Goal: Find specific page/section: Find specific page/section

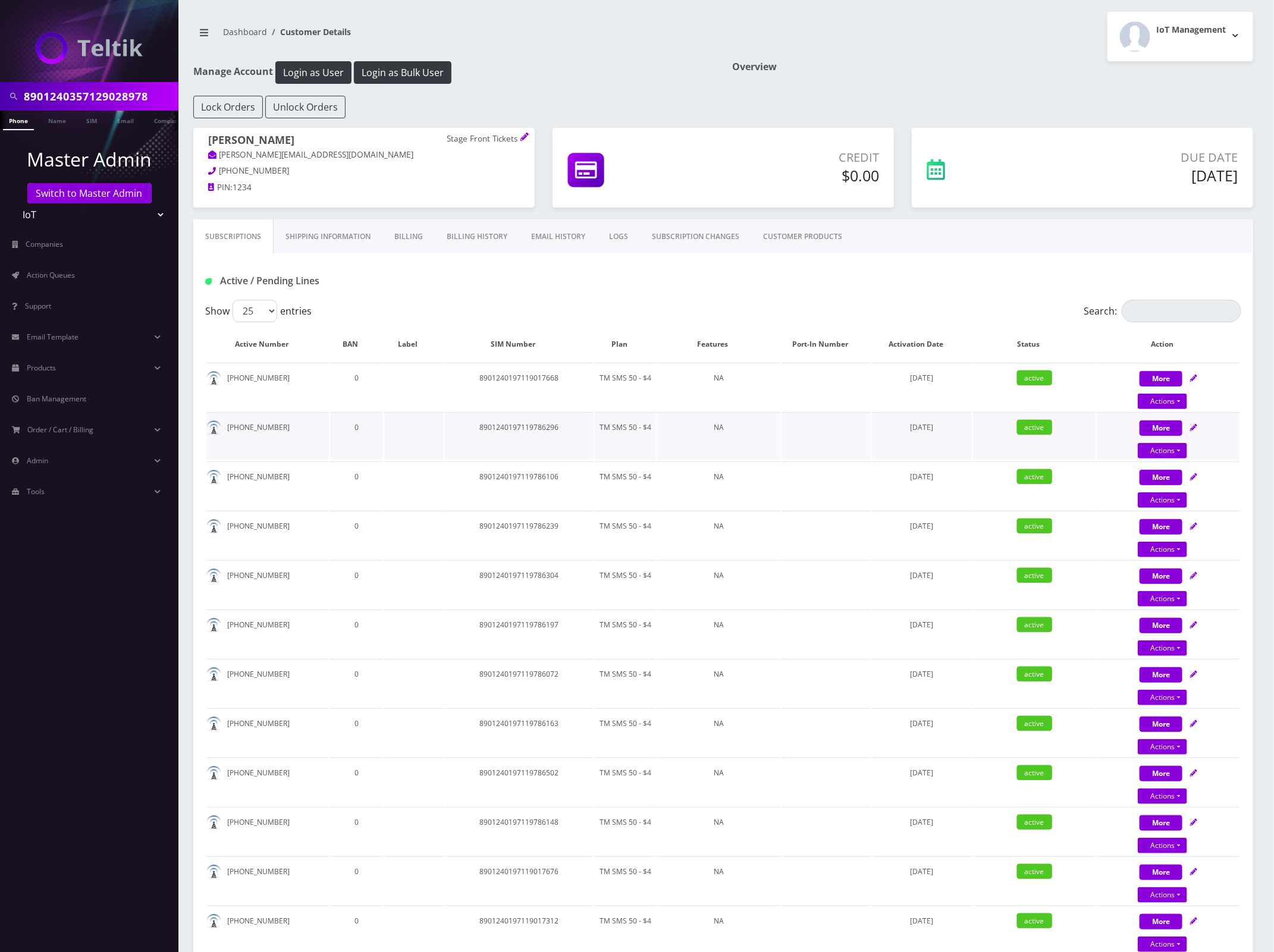
click at [543, 424] on td "8901240197119786296" at bounding box center [519, 436] width 148 height 48
click at [543, 424] on td "8901240197119786296" at bounding box center [519, 436] width 148 height 48
copy td "8901240197119786296"
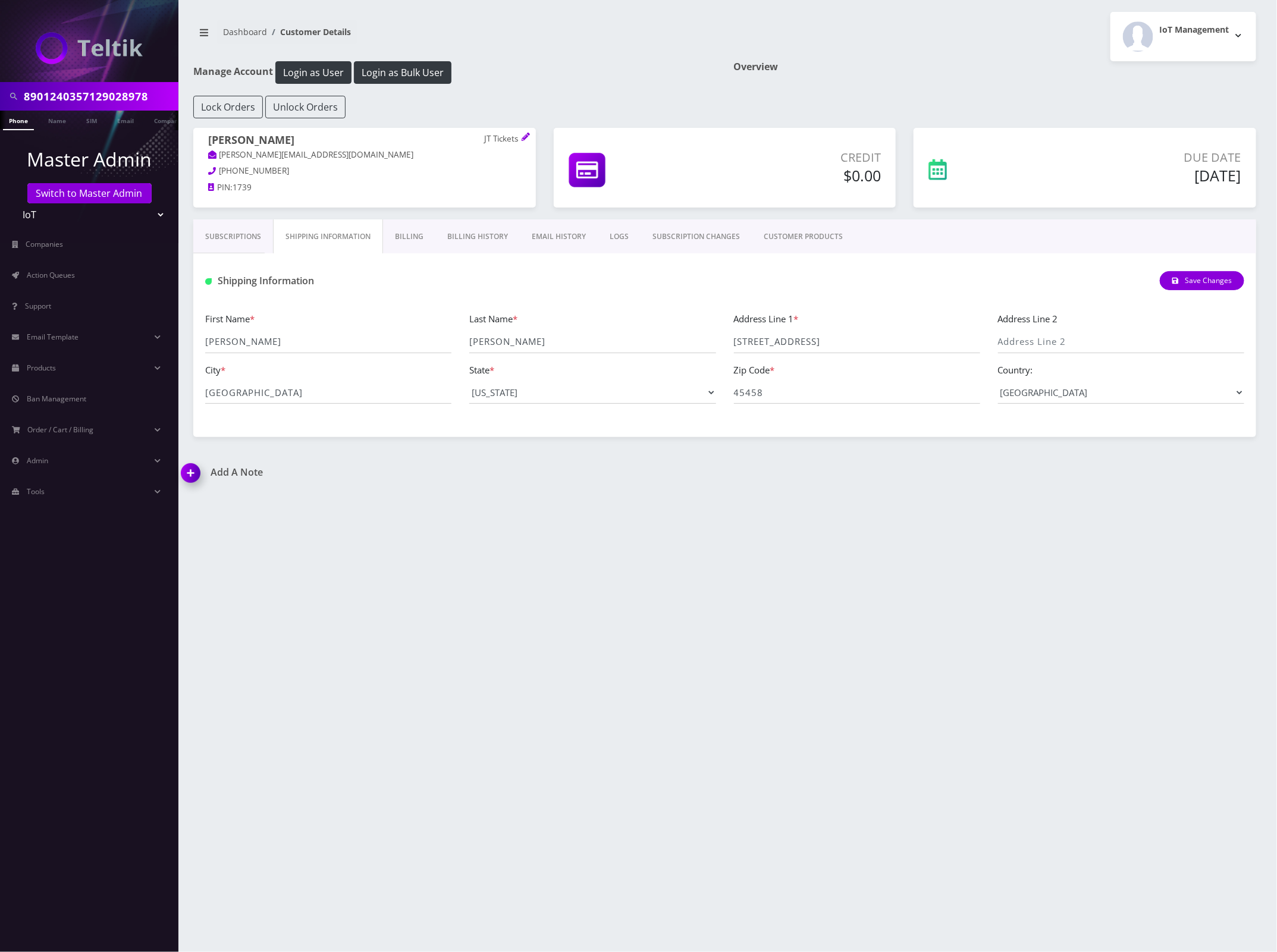
click at [237, 238] on link "Subscriptions" at bounding box center [233, 236] width 80 height 35
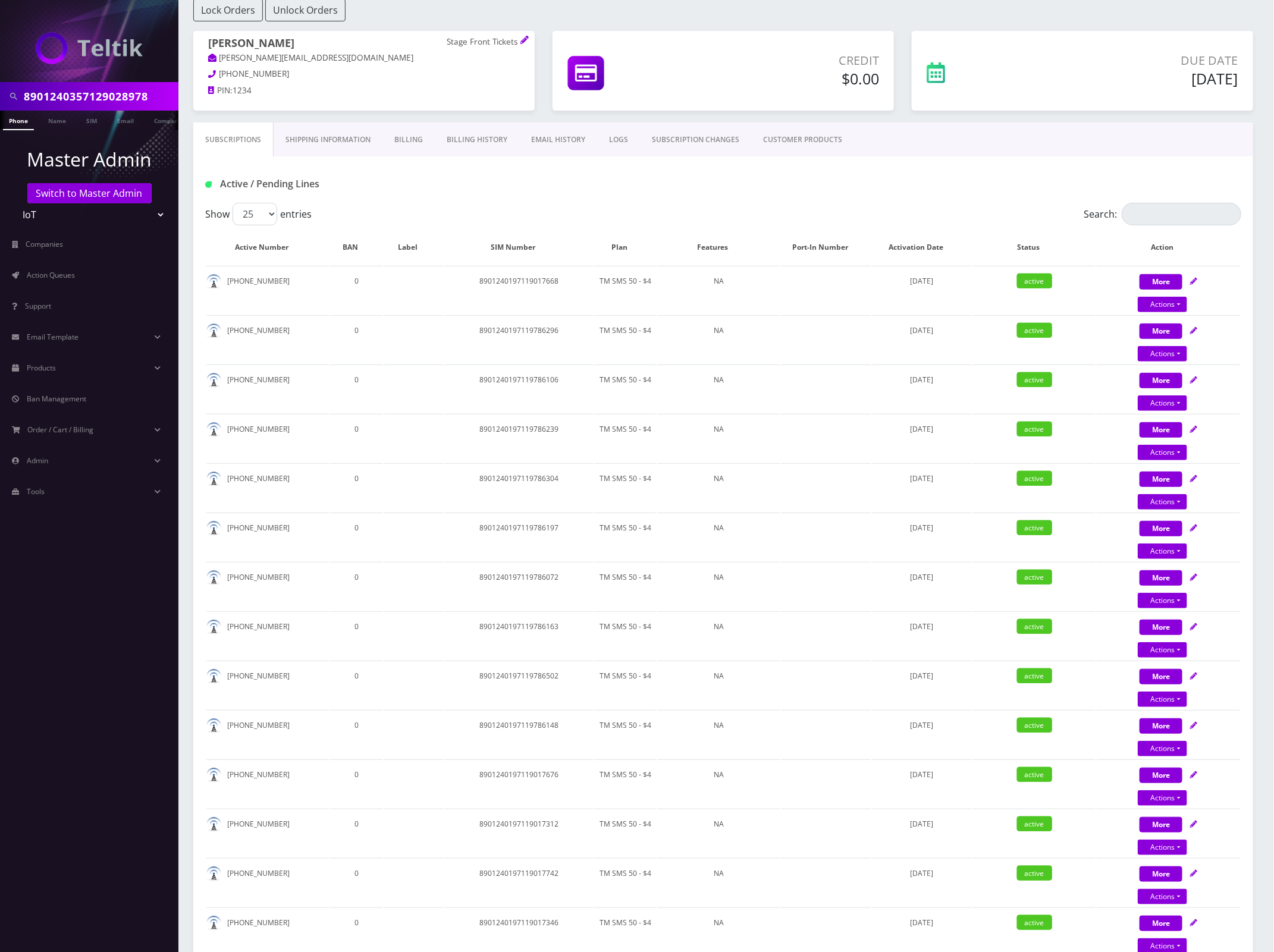
scroll to position [223, 0]
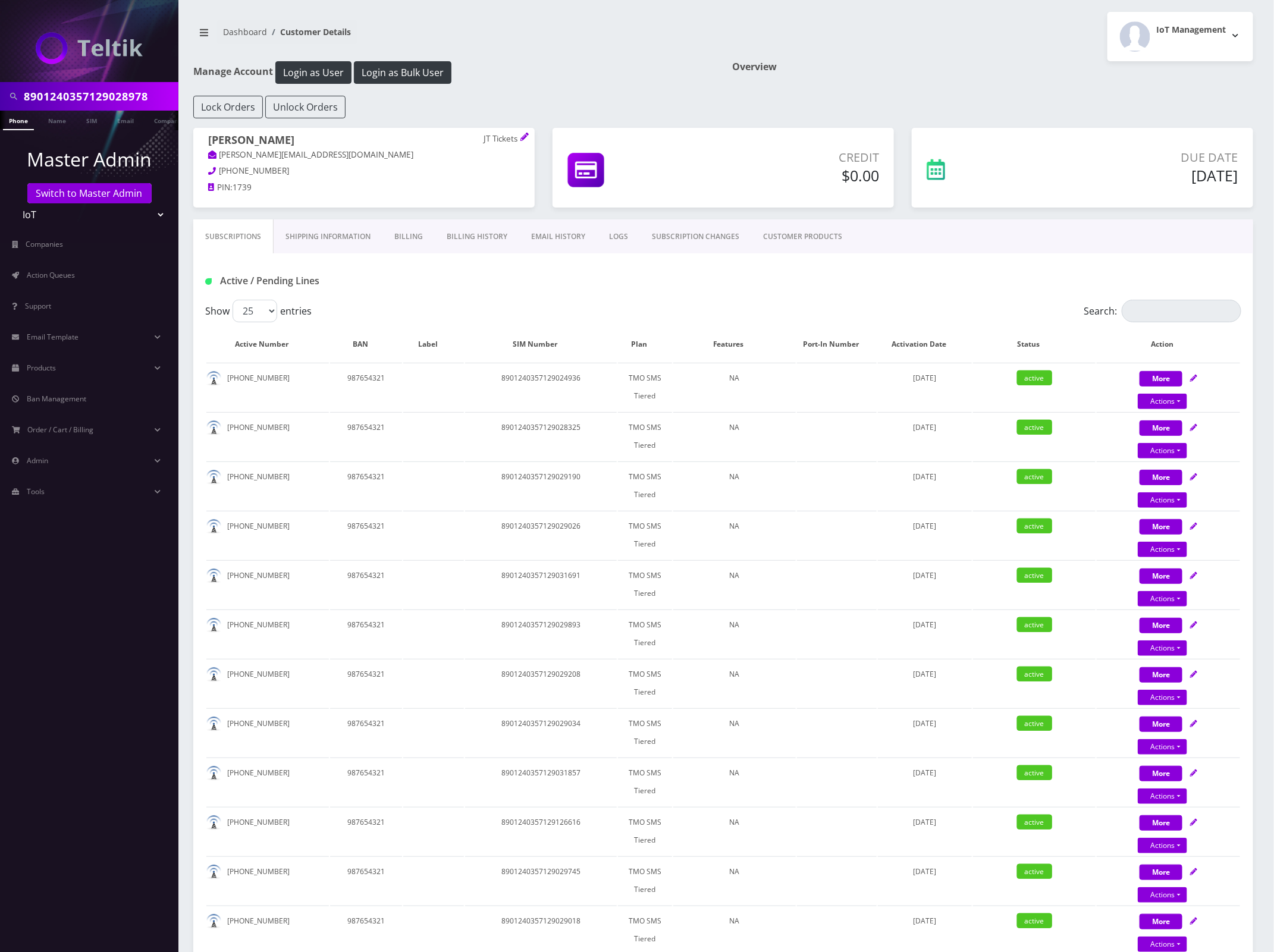
click at [92, 100] on input "8901240357129028978" at bounding box center [99, 96] width 152 height 22
click at [91, 100] on input "8901240357129028978" at bounding box center [99, 96] width 152 height 22
paste input "5715644275"
type input "5715644275"
click at [21, 123] on link "Phone" at bounding box center [18, 120] width 31 height 20
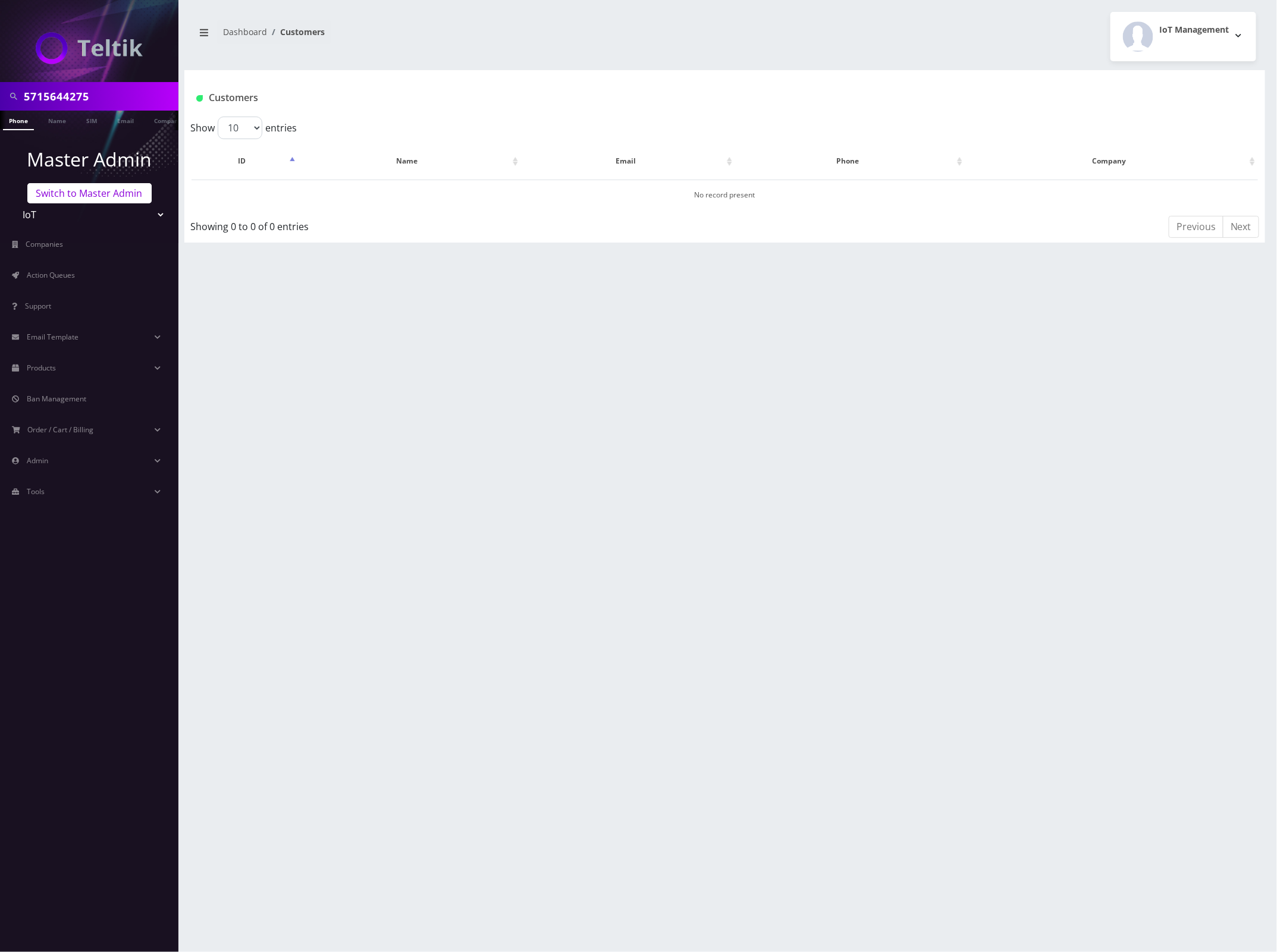
click at [88, 193] on link "Switch to Master Admin" at bounding box center [89, 193] width 125 height 20
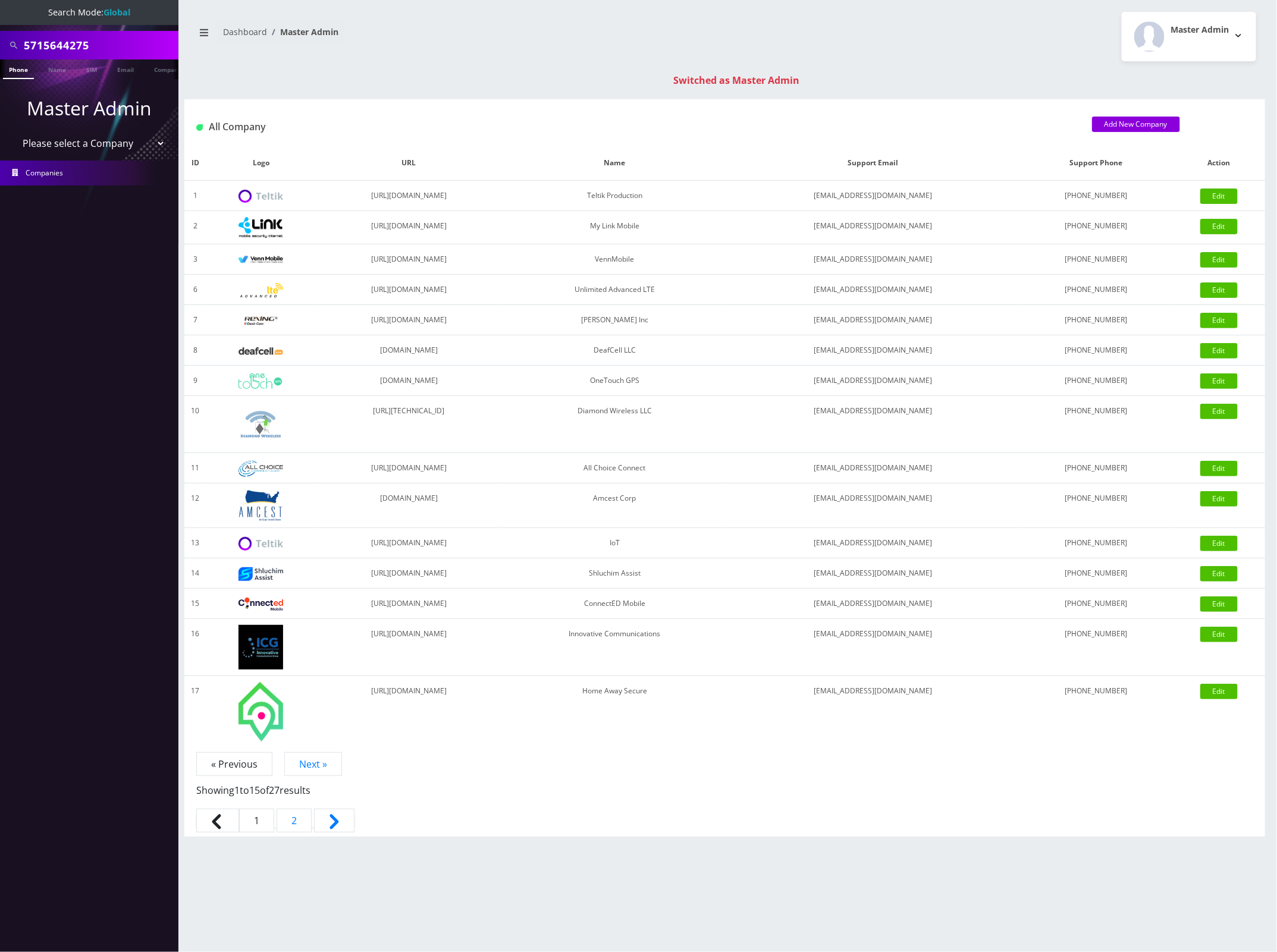
click at [18, 70] on link "Phone" at bounding box center [18, 69] width 31 height 20
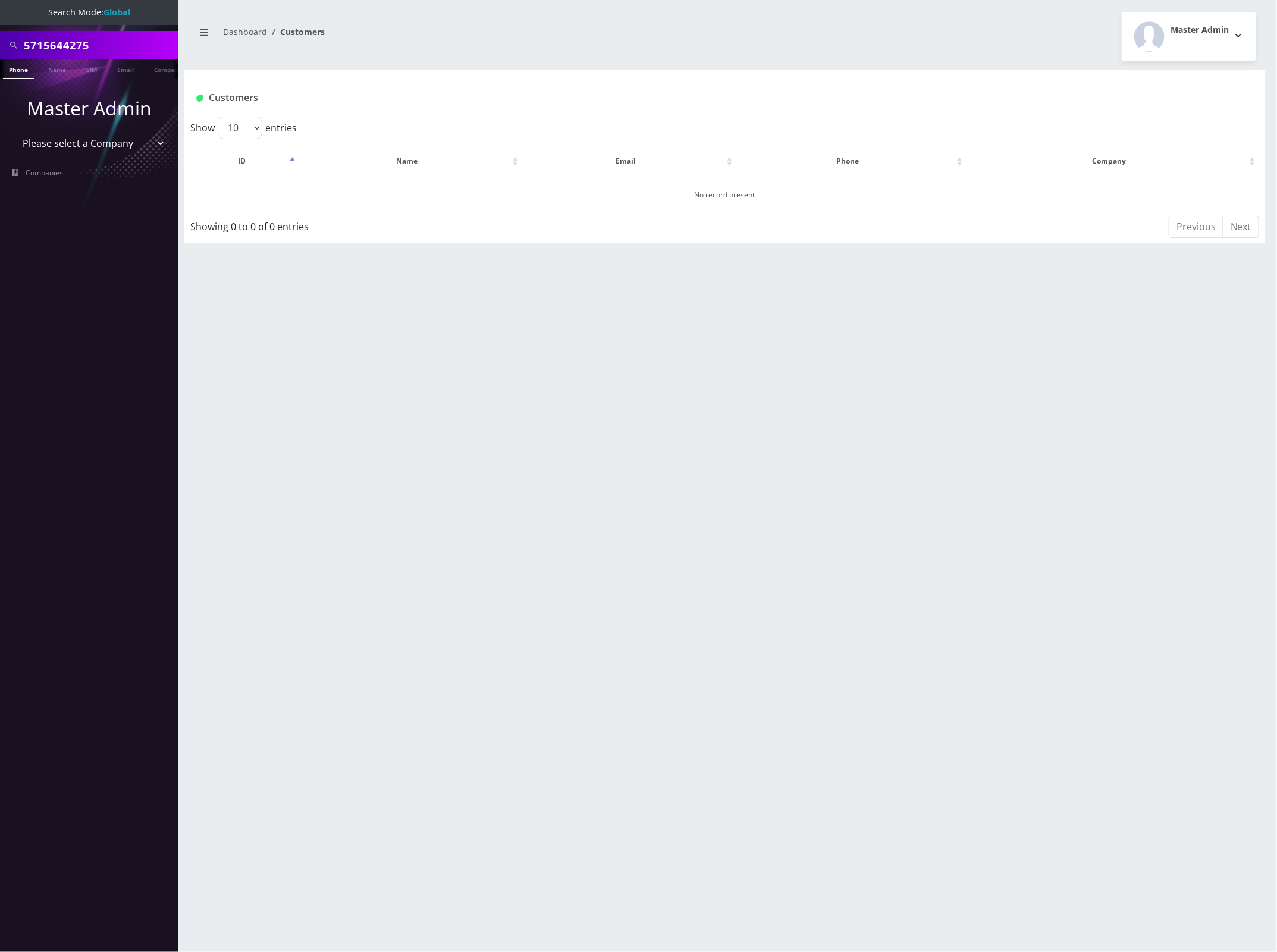
click at [48, 45] on input "5715644275" at bounding box center [99, 45] width 152 height 22
paste input "-564-"
click at [69, 45] on input "571-564-4275" at bounding box center [99, 45] width 152 height 22
type input "5715644275"
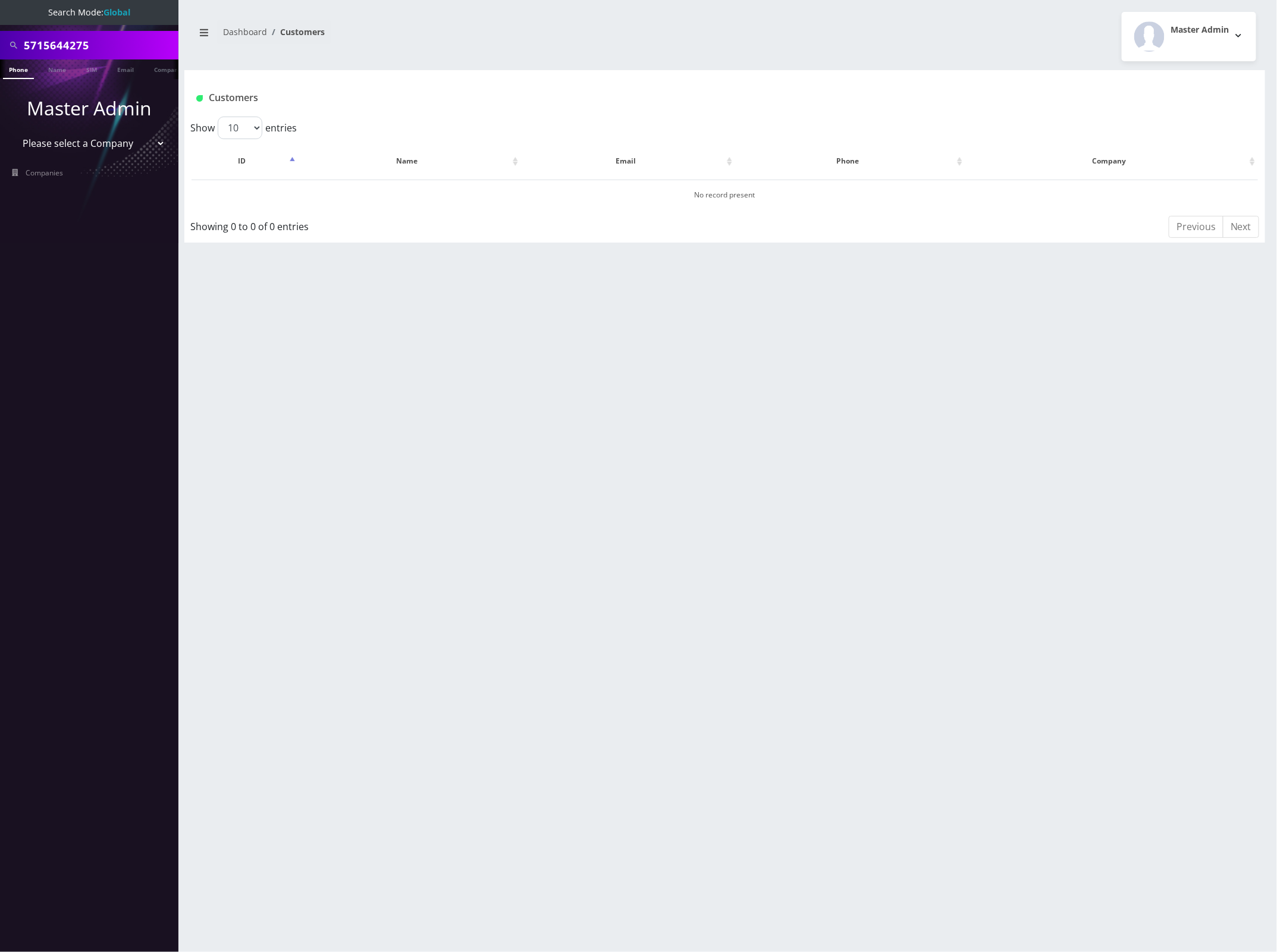
click at [64, 46] on input "5715644275" at bounding box center [99, 45] width 152 height 22
